Goal: Task Accomplishment & Management: Manage account settings

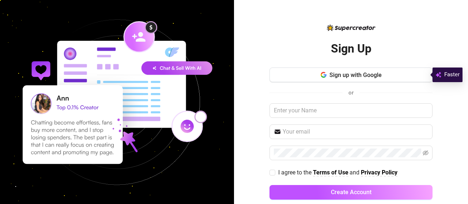
click at [213, 121] on img at bounding box center [117, 102] width 234 height 234
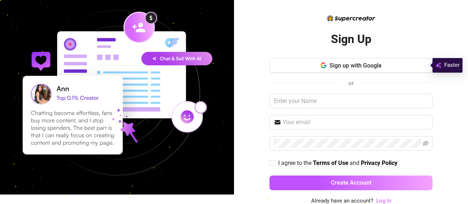
click at [378, 201] on link "Log In" at bounding box center [383, 201] width 15 height 7
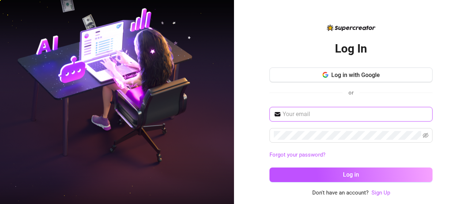
click at [313, 113] on input "text" at bounding box center [354, 114] width 145 height 9
paste input "[EMAIL_ADDRESS][DOMAIN_NAME]"
type input "[EMAIL_ADDRESS][DOMAIN_NAME]"
click at [341, 174] on button "Log in" at bounding box center [350, 175] width 163 height 15
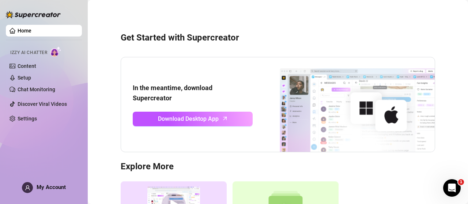
click at [36, 66] on link "Content" at bounding box center [27, 66] width 19 height 6
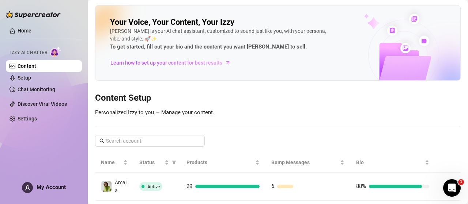
scroll to position [18, 0]
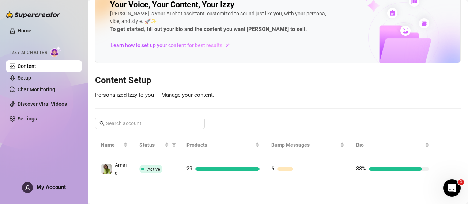
click at [46, 90] on link "Chat Monitoring" at bounding box center [37, 90] width 38 height 6
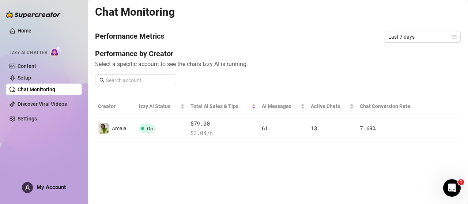
click at [36, 69] on link "Content" at bounding box center [27, 66] width 19 height 6
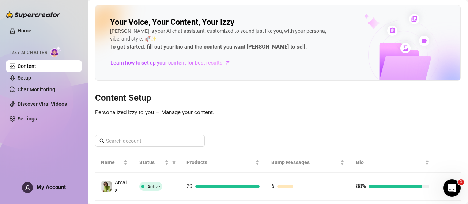
click at [31, 81] on link "Setup" at bounding box center [25, 78] width 14 height 6
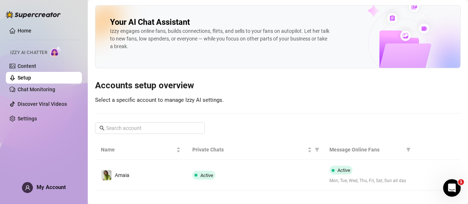
click at [191, 182] on td "Active" at bounding box center [254, 175] width 137 height 31
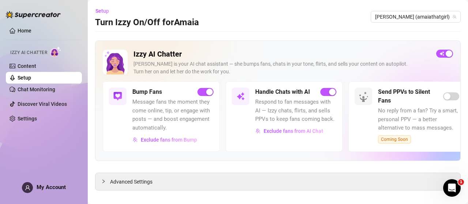
scroll to position [7, 0]
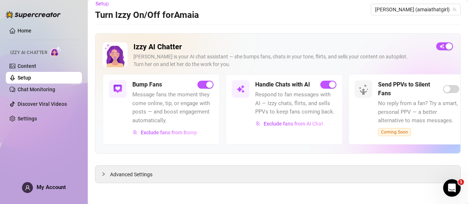
click at [34, 67] on link "Content" at bounding box center [27, 66] width 19 height 6
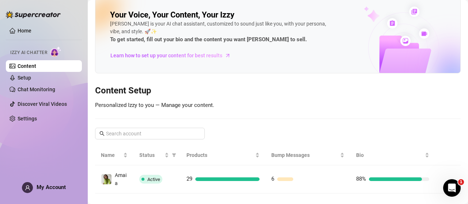
click at [160, 176] on div "Active" at bounding box center [157, 179] width 36 height 9
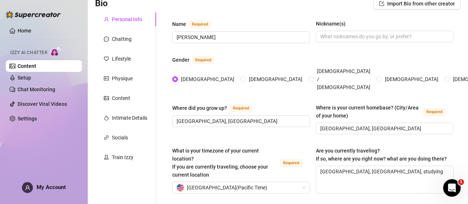
scroll to position [58, 0]
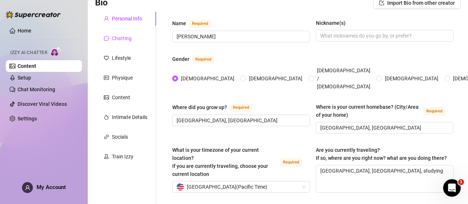
click at [121, 38] on div "Chatting" at bounding box center [122, 38] width 20 height 8
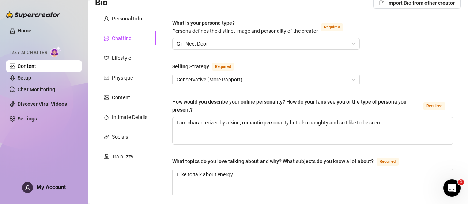
click at [43, 88] on link "Chat Monitoring" at bounding box center [37, 90] width 38 height 6
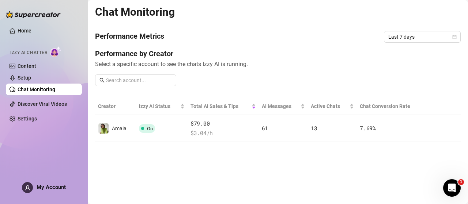
click at [147, 134] on td "On" at bounding box center [162, 128] width 52 height 27
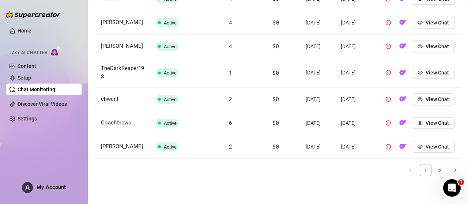
scroll to position [421, 0]
click at [449, 170] on button "button" at bounding box center [455, 171] width 12 height 12
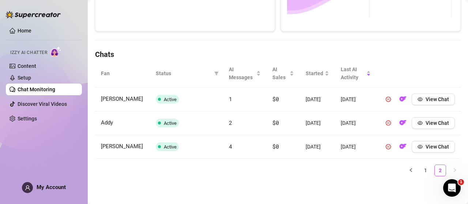
scroll to position [224, 0]
click at [36, 67] on link "Content" at bounding box center [27, 66] width 19 height 6
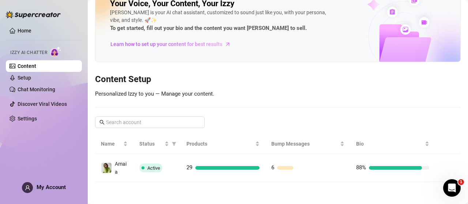
scroll to position [18, 0]
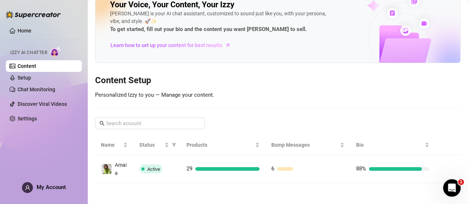
click at [175, 172] on td "Active" at bounding box center [156, 169] width 47 height 28
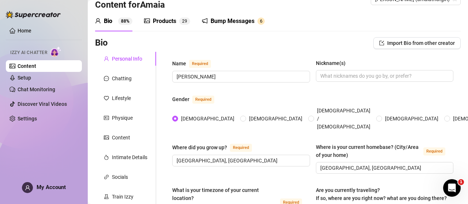
scroll to position [224, 0]
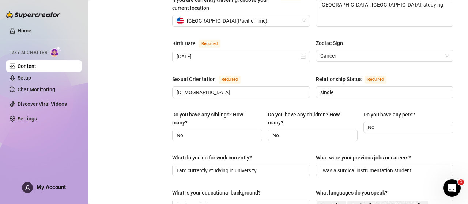
click at [19, 31] on link "Home" at bounding box center [25, 31] width 14 height 6
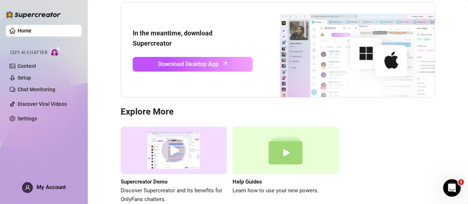
scroll to position [54, 0]
click at [187, 66] on span "Download Desktop App" at bounding box center [188, 64] width 61 height 9
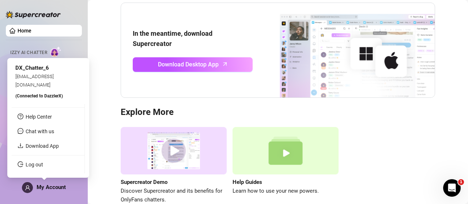
click at [39, 186] on span "My Account" at bounding box center [51, 187] width 29 height 7
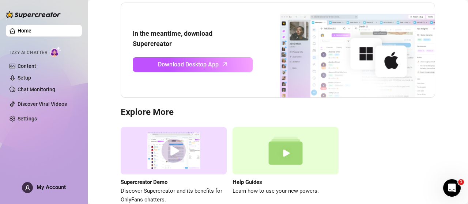
click at [36, 66] on link "Content" at bounding box center [27, 66] width 19 height 6
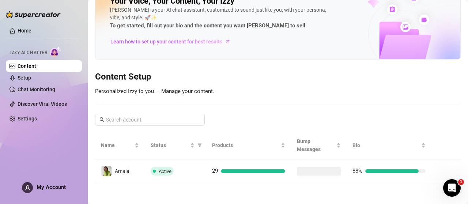
scroll to position [18, 0]
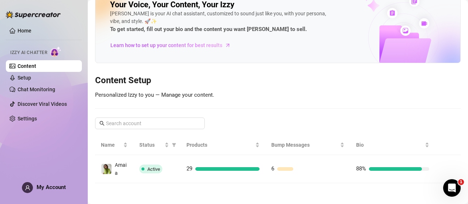
click at [34, 52] on span "Izzy AI Chatter" at bounding box center [28, 52] width 37 height 7
click at [166, 165] on div "Active" at bounding box center [157, 169] width 36 height 9
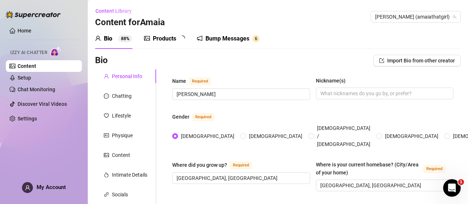
radio input "true"
type input "[DATE]"
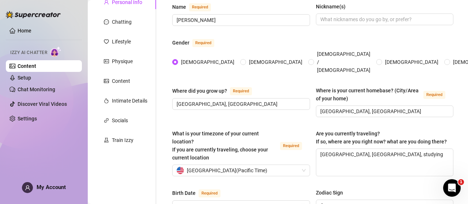
scroll to position [74, 0]
click at [135, 36] on div "Lifestyle" at bounding box center [125, 42] width 61 height 14
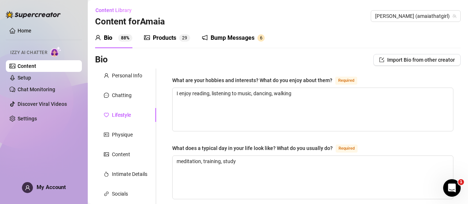
scroll to position [0, 0]
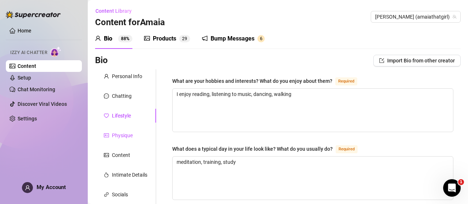
click at [128, 136] on div "Physique" at bounding box center [122, 136] width 21 height 8
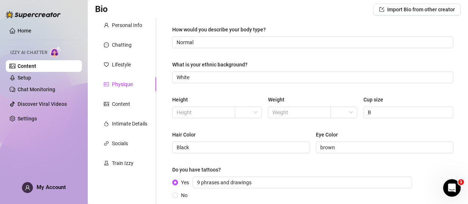
scroll to position [50, 0]
click at [121, 103] on div "Content" at bounding box center [121, 105] width 18 height 8
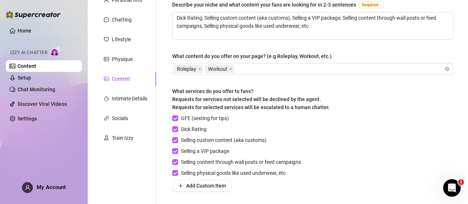
scroll to position [76, 0]
click at [135, 101] on div "Intimate Details" at bounding box center [129, 99] width 35 height 8
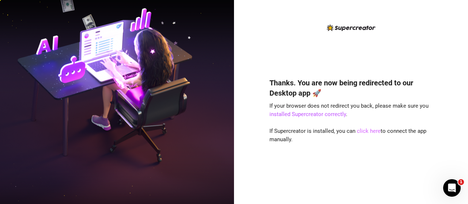
click at [362, 131] on link "click here" at bounding box center [369, 131] width 24 height 7
